Goal: Find specific page/section: Find specific page/section

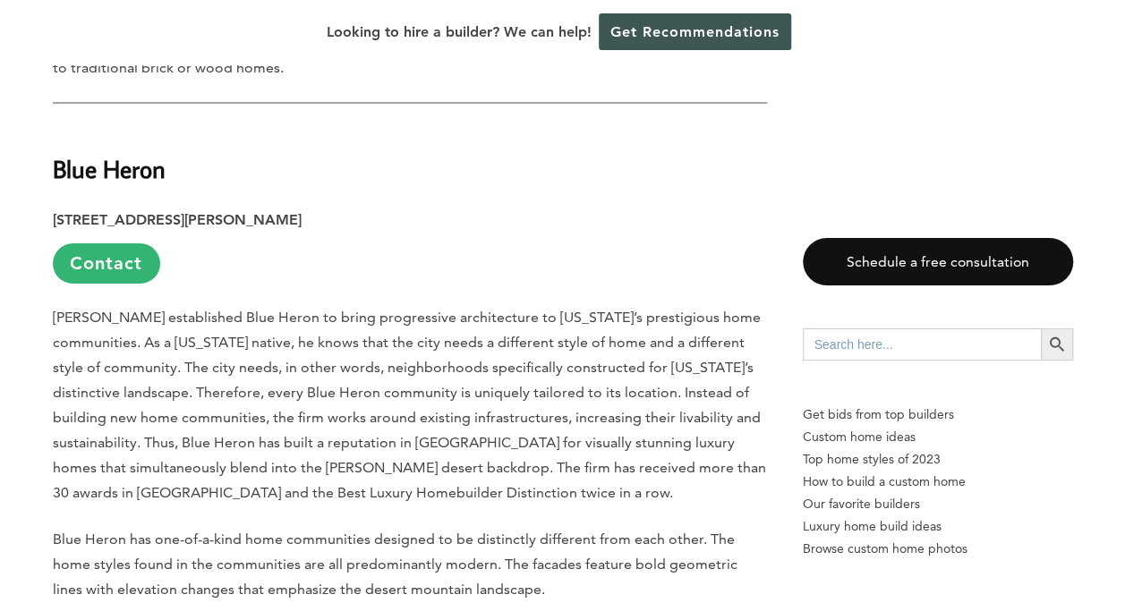
scroll to position [3374, 0]
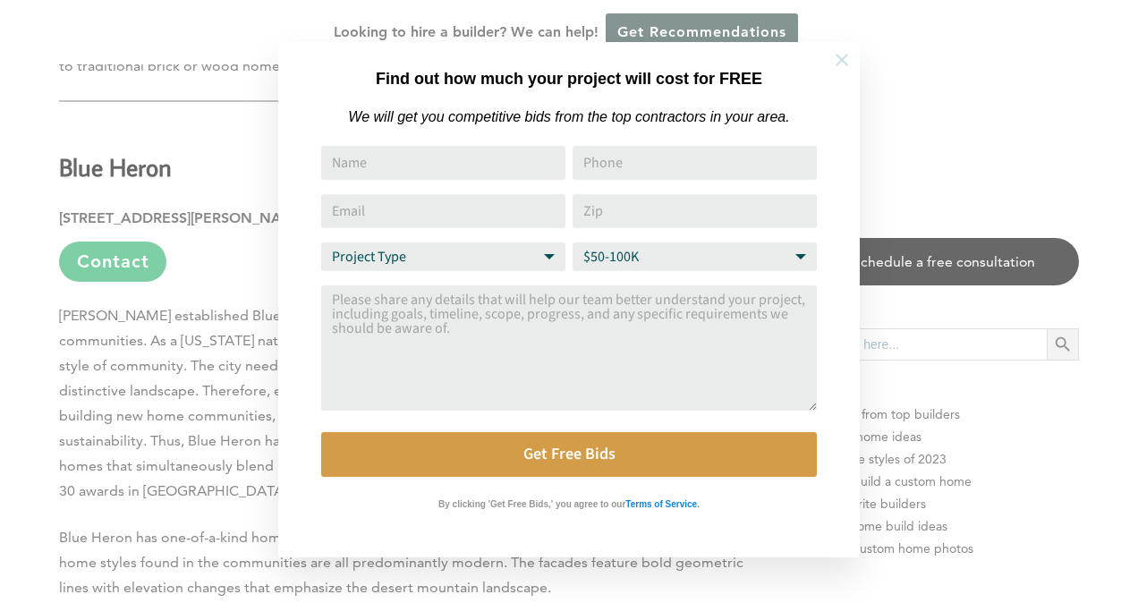
click at [841, 62] on icon at bounding box center [842, 60] width 13 height 13
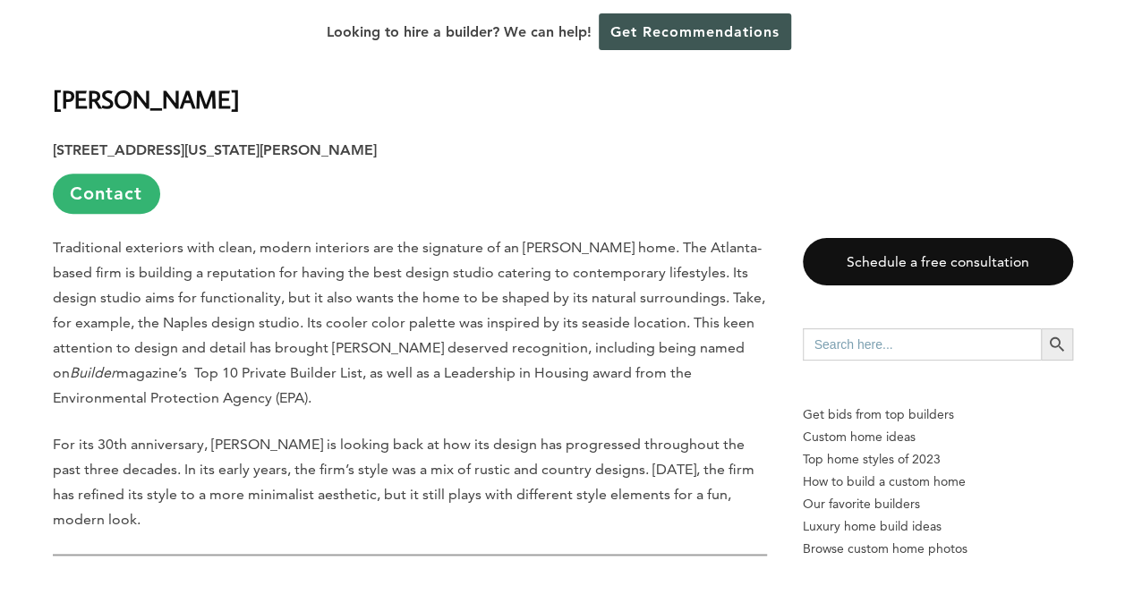
scroll to position [7630, 0]
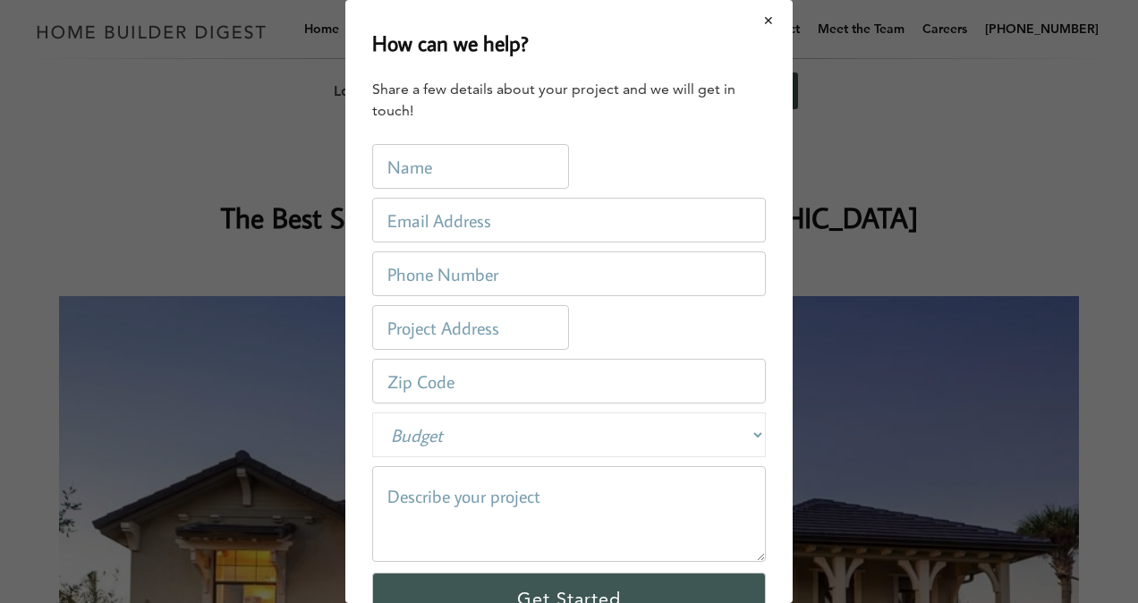
click at [753, 24] on button "Close modal" at bounding box center [768, 21] width 47 height 38
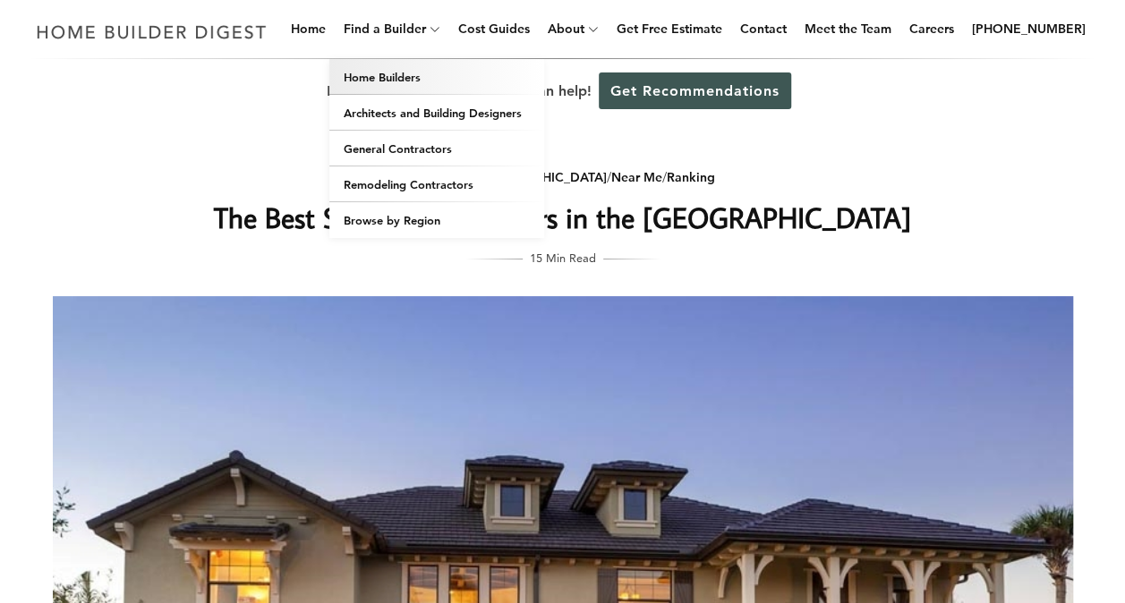
click at [406, 74] on link "Home Builders" at bounding box center [436, 77] width 215 height 36
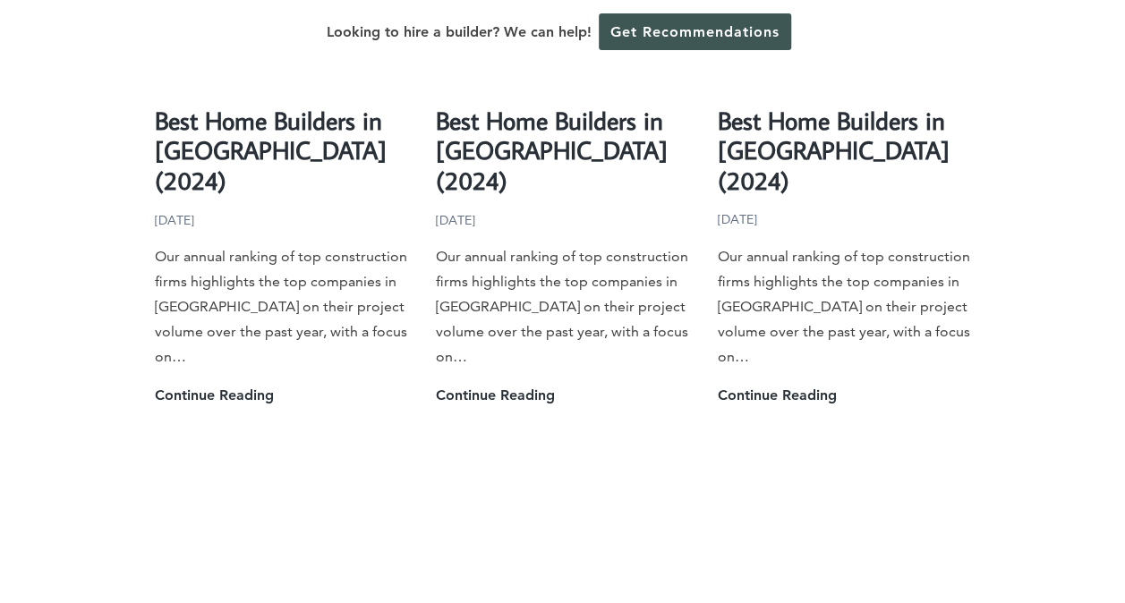
scroll to position [3742, 0]
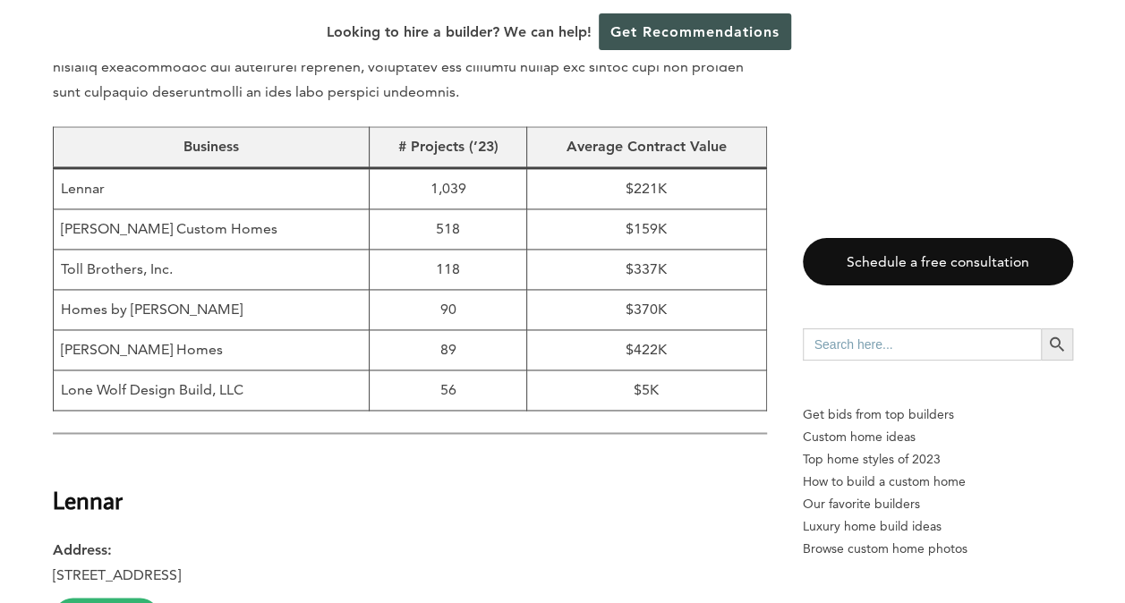
scroll to position [1190, 0]
